Goal: Task Accomplishment & Management: Complete application form

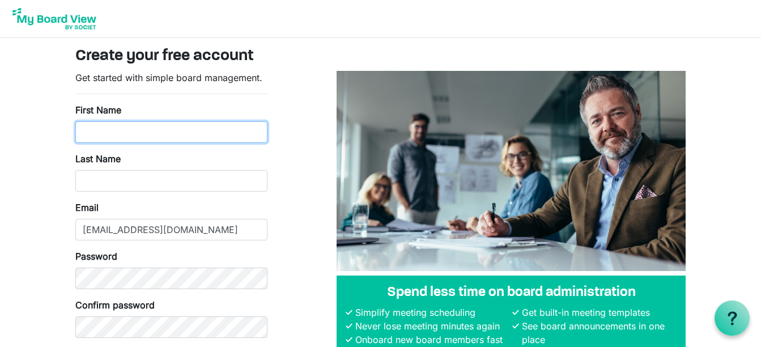
click at [143, 130] on input "First Name" at bounding box center [171, 132] width 192 height 22
type input "Kristina"
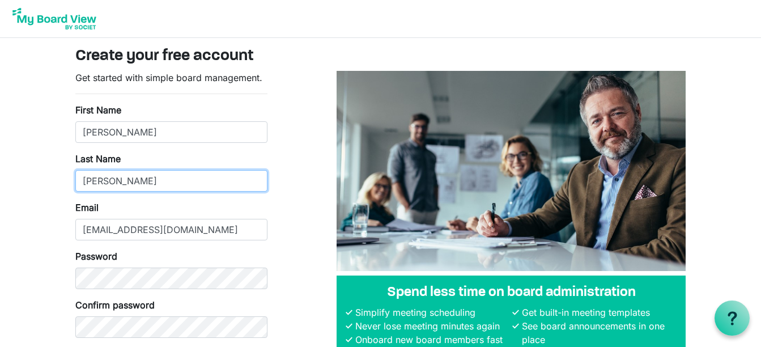
type input "Harrold"
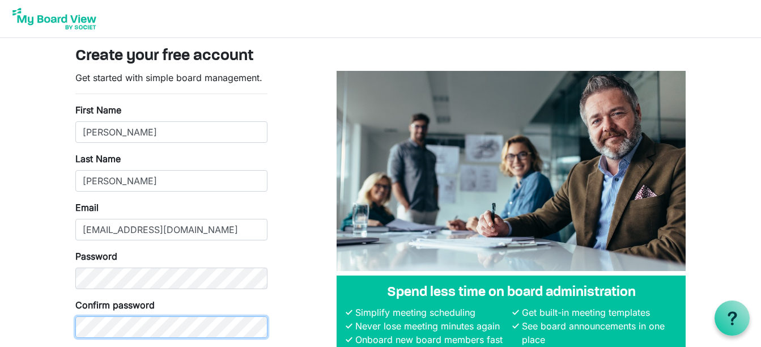
scroll to position [74, 0]
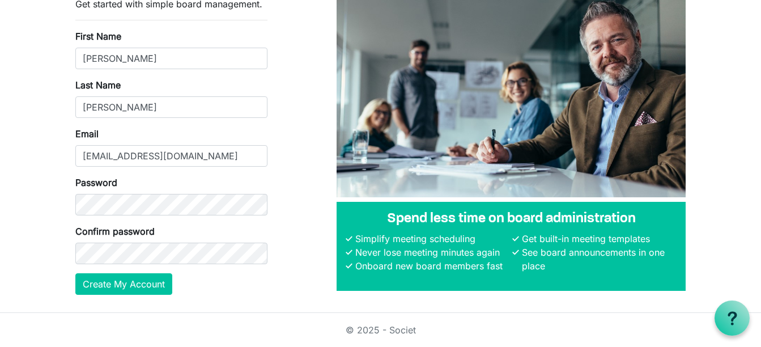
click at [105, 270] on form "Get started with simple board management. First Name Kristina Last Name Harrold…" at bounding box center [171, 146] width 192 height 298
click at [104, 282] on button "Create My Account" at bounding box center [123, 284] width 97 height 22
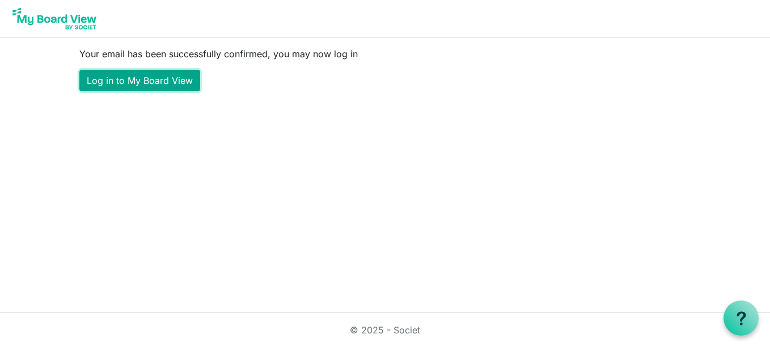
click at [178, 80] on link "Log in to My Board View" at bounding box center [139, 81] width 121 height 22
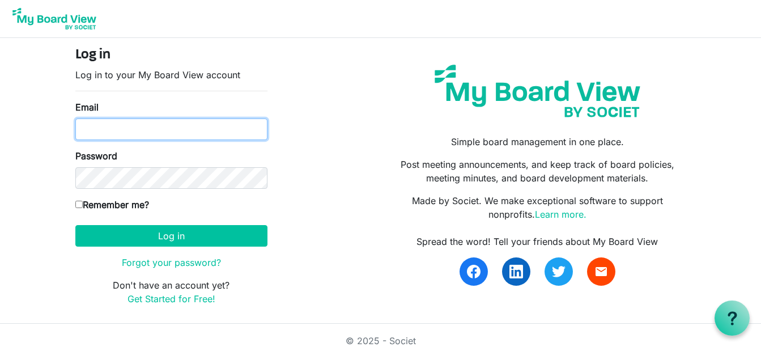
click at [165, 129] on input "Email" at bounding box center [171, 129] width 192 height 22
type input "kristinalharrold@gmail.com"
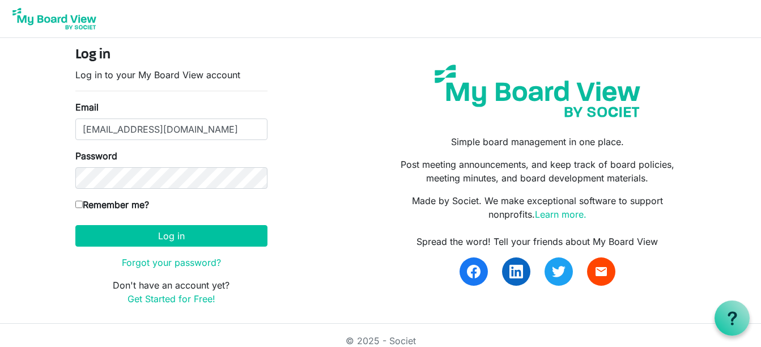
click at [78, 205] on input "Remember me?" at bounding box center [78, 204] width 7 height 7
checkbox input "true"
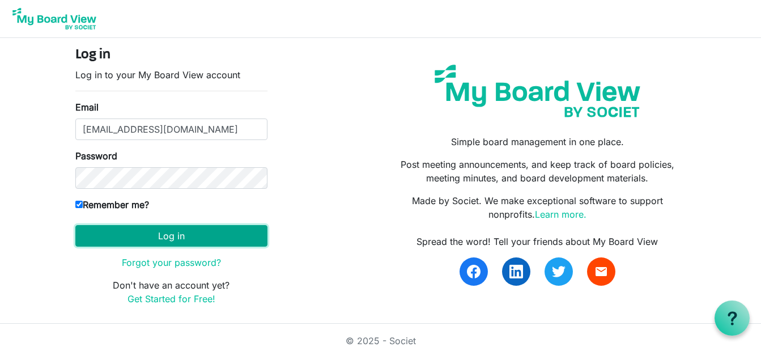
click at [86, 241] on button "Log in" at bounding box center [171, 236] width 192 height 22
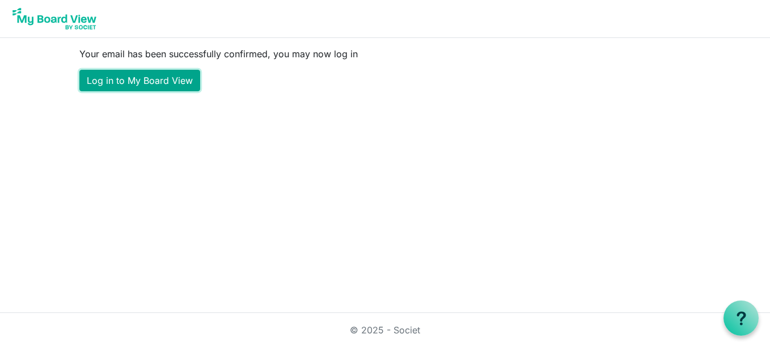
click at [171, 70] on link "Log in to My Board View" at bounding box center [139, 81] width 121 height 22
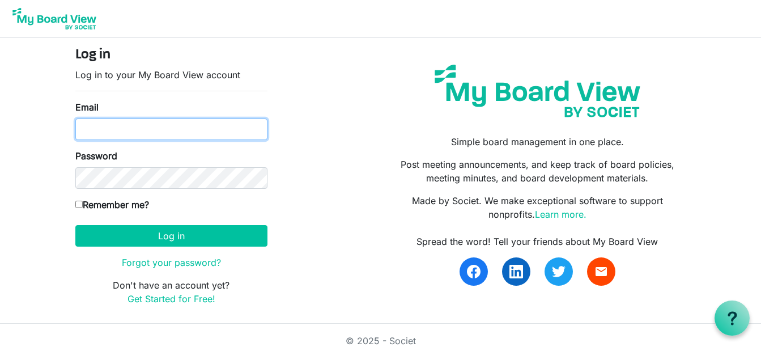
click at [158, 126] on input "Email" at bounding box center [171, 129] width 192 height 22
type input "kristinalharrold@gmail.com"
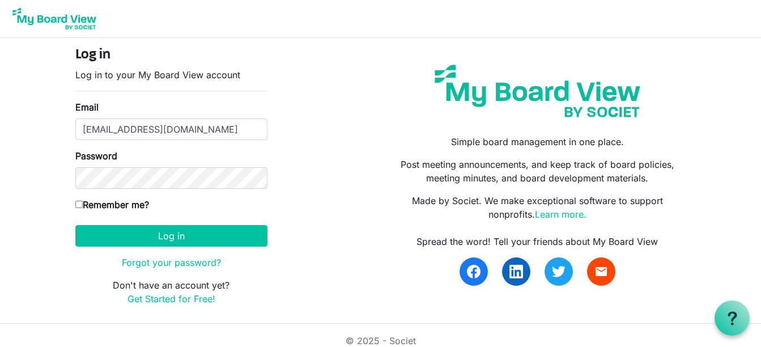
click at [82, 206] on input "Remember me?" at bounding box center [78, 204] width 7 height 7
checkbox input "true"
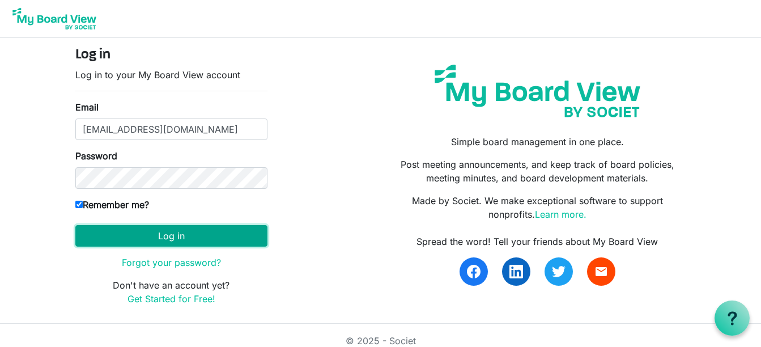
click at [93, 234] on button "Log in" at bounding box center [171, 236] width 192 height 22
